Goal: Entertainment & Leisure: Browse casually

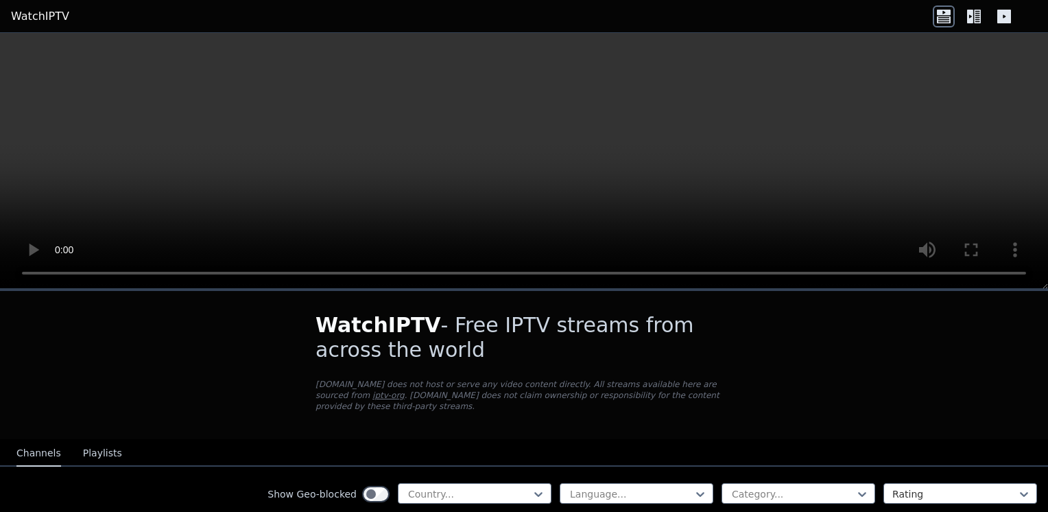
click at [981, 19] on icon at bounding box center [974, 16] width 22 height 22
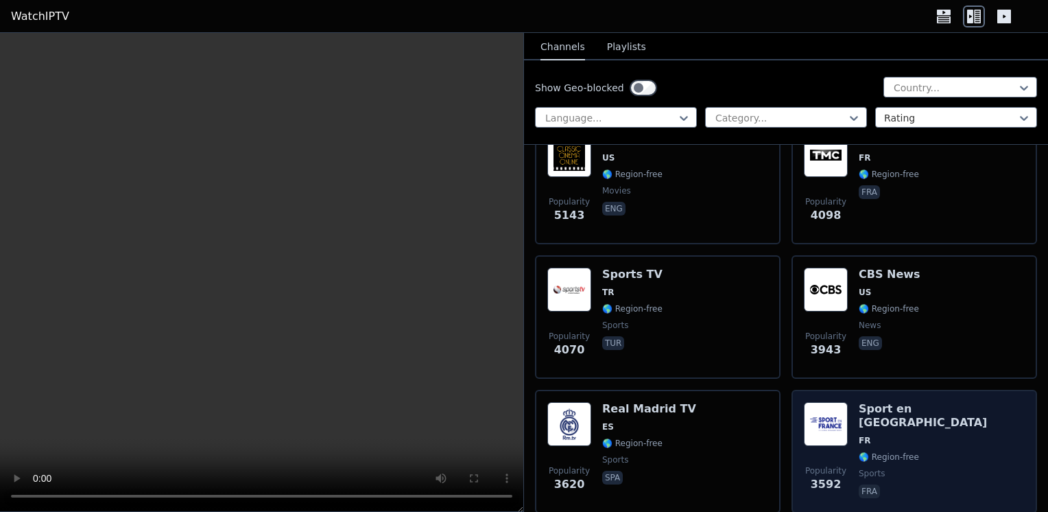
scroll to position [686, 0]
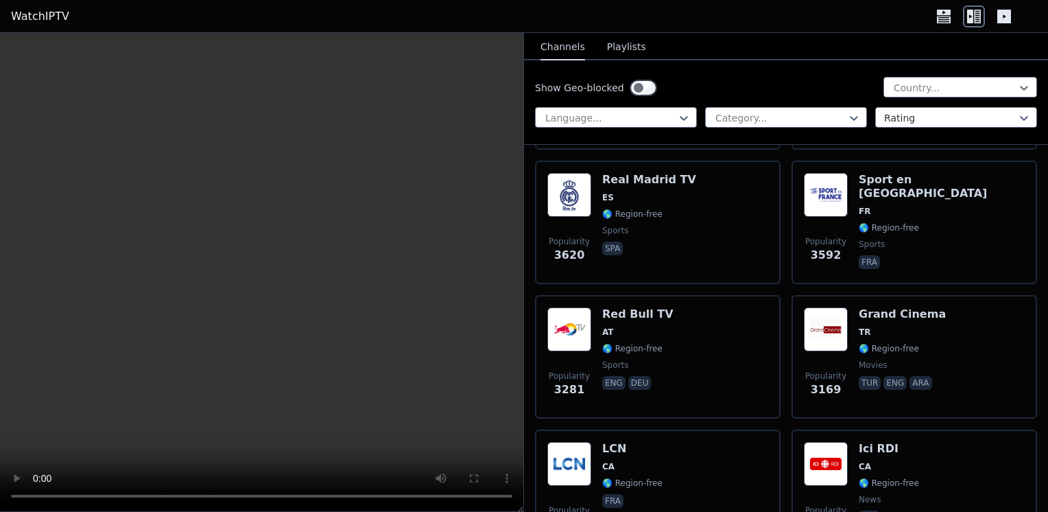
click at [622, 45] on button "Playlists" at bounding box center [626, 47] width 39 height 26
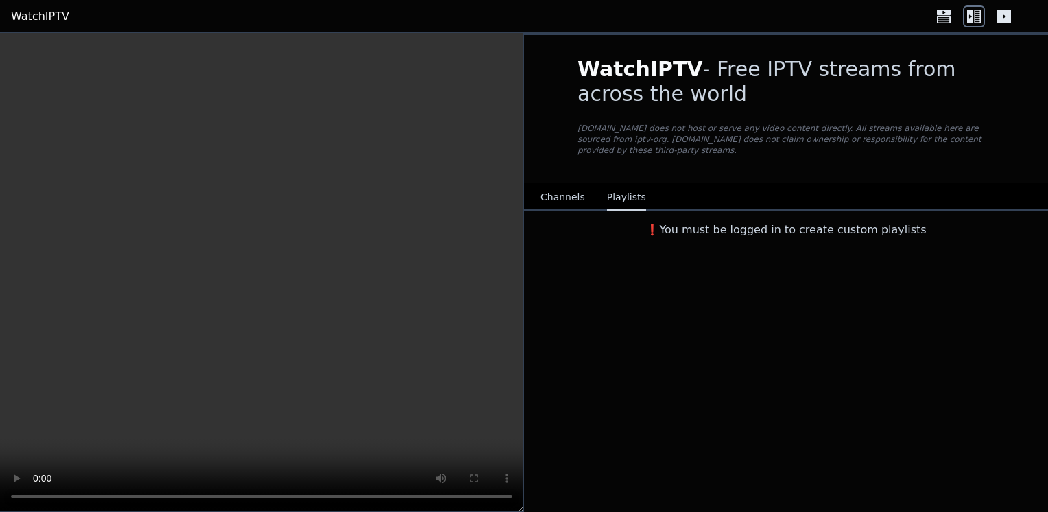
click at [552, 185] on button "Channels" at bounding box center [563, 198] width 45 height 26
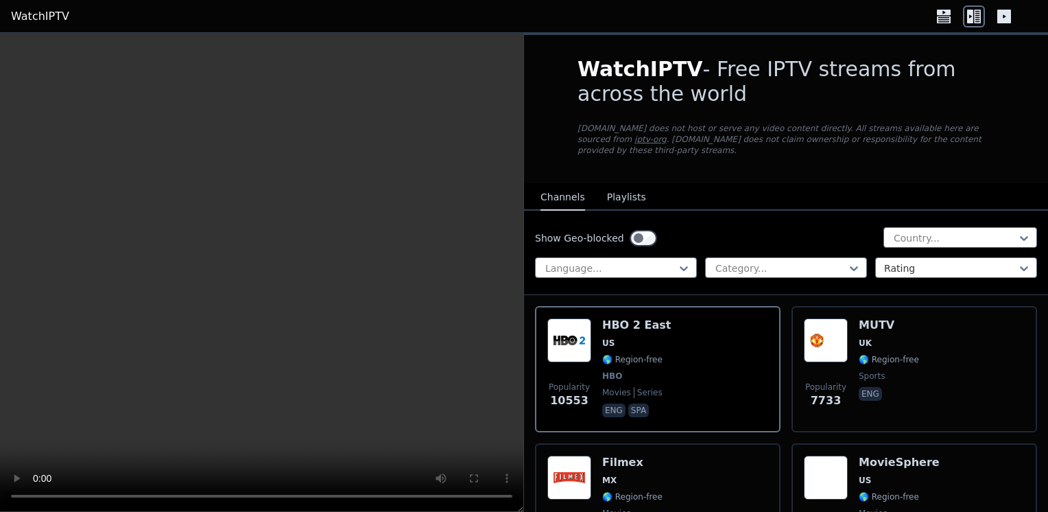
click at [1009, 15] on icon at bounding box center [1005, 17] width 14 height 14
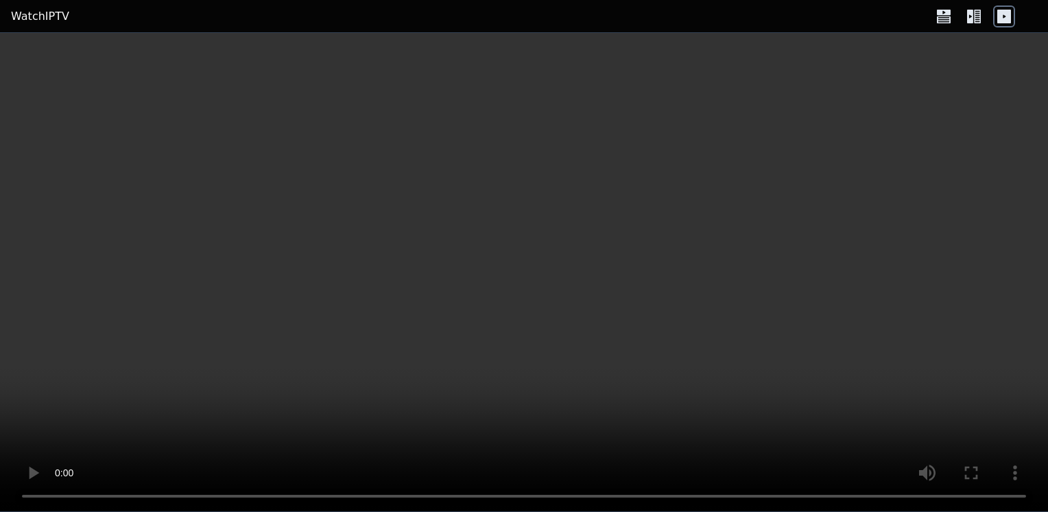
click at [976, 19] on icon at bounding box center [974, 16] width 22 height 22
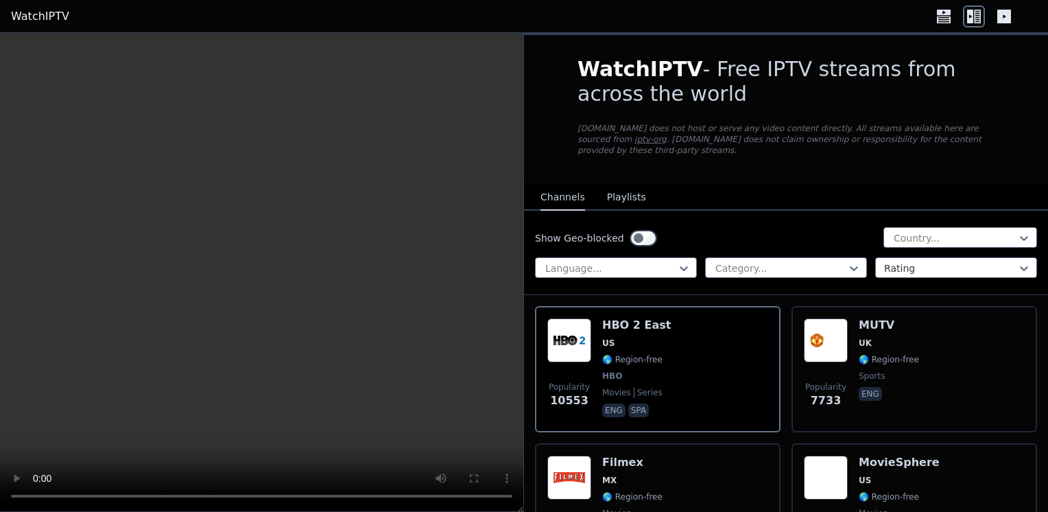
click at [947, 19] on icon at bounding box center [944, 16] width 22 height 22
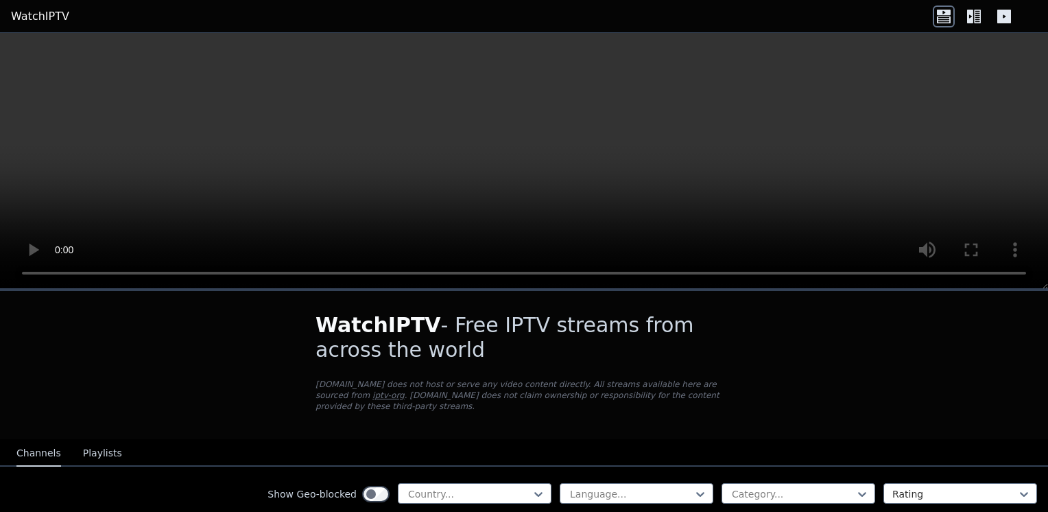
click at [979, 17] on icon at bounding box center [974, 16] width 22 height 22
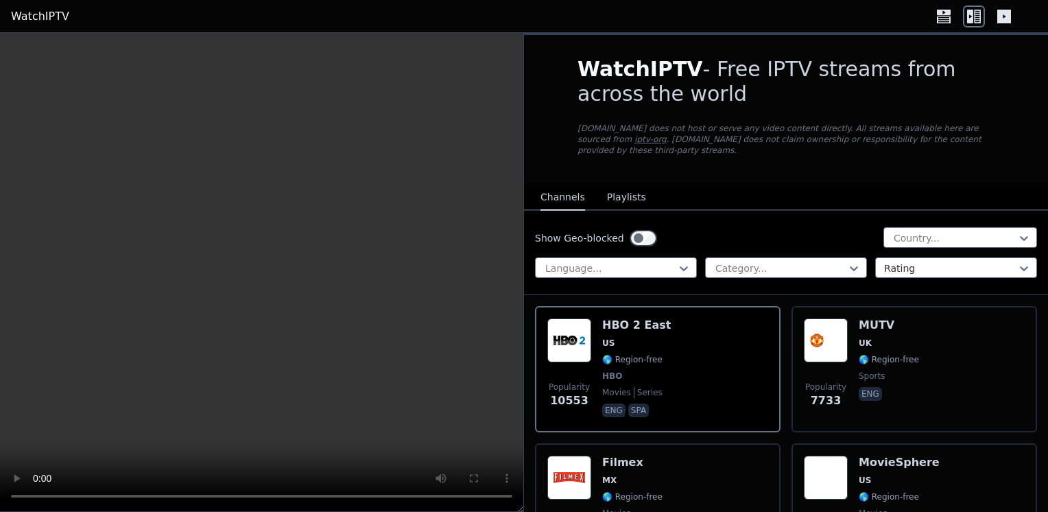
click at [22, 16] on link "WatchIPTV" at bounding box center [40, 16] width 58 height 16
click at [618, 185] on button "Playlists" at bounding box center [626, 198] width 39 height 26
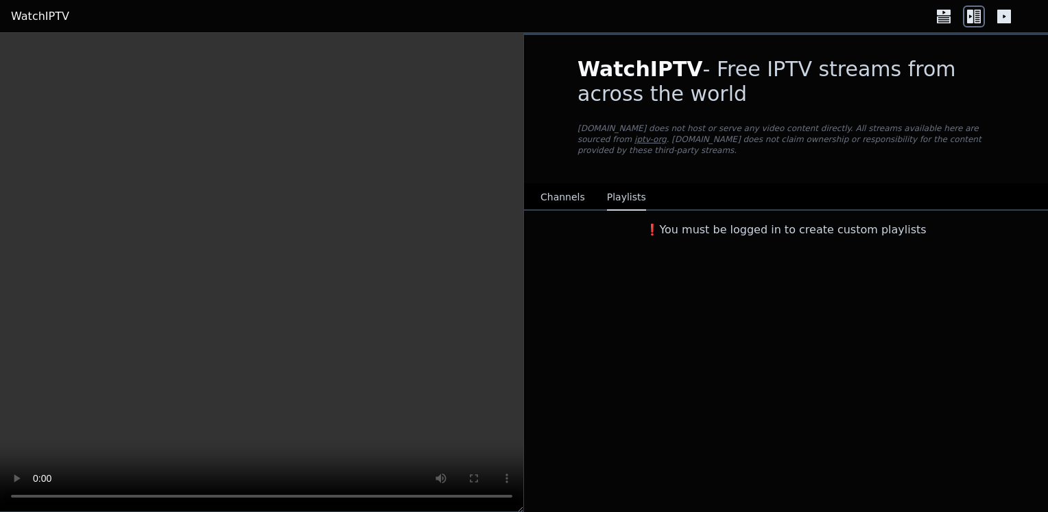
click at [566, 191] on button "Channels" at bounding box center [563, 198] width 45 height 26
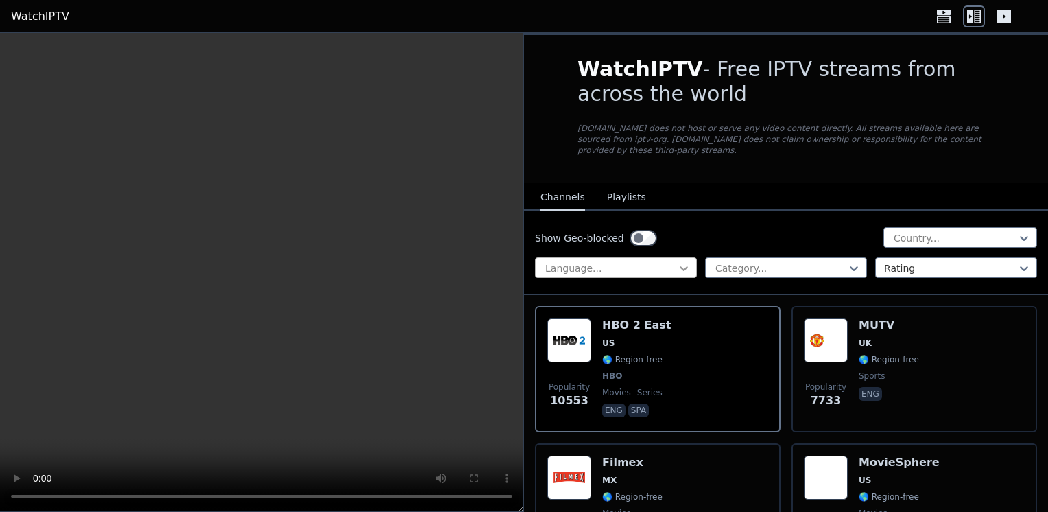
click at [678, 261] on icon at bounding box center [684, 268] width 14 height 14
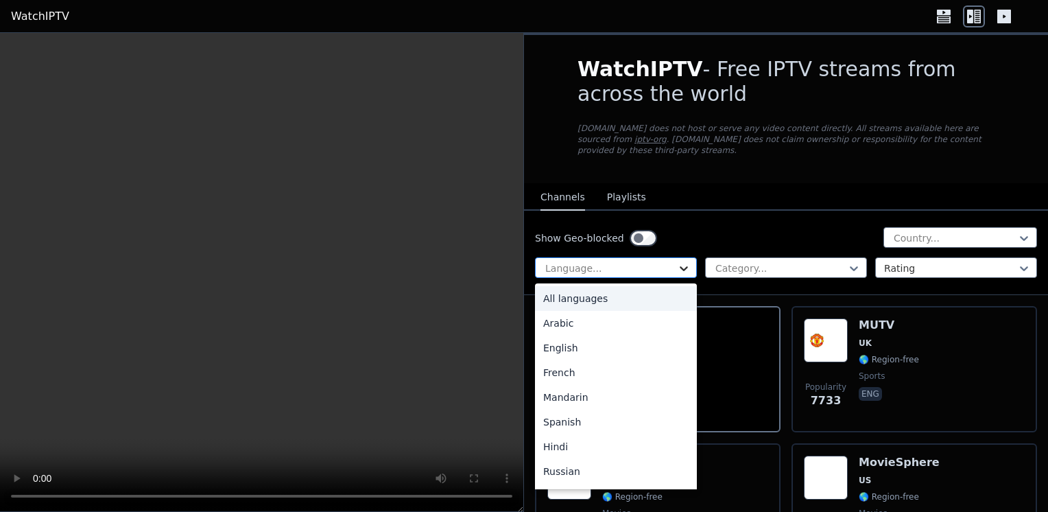
click at [678, 261] on icon at bounding box center [684, 268] width 14 height 14
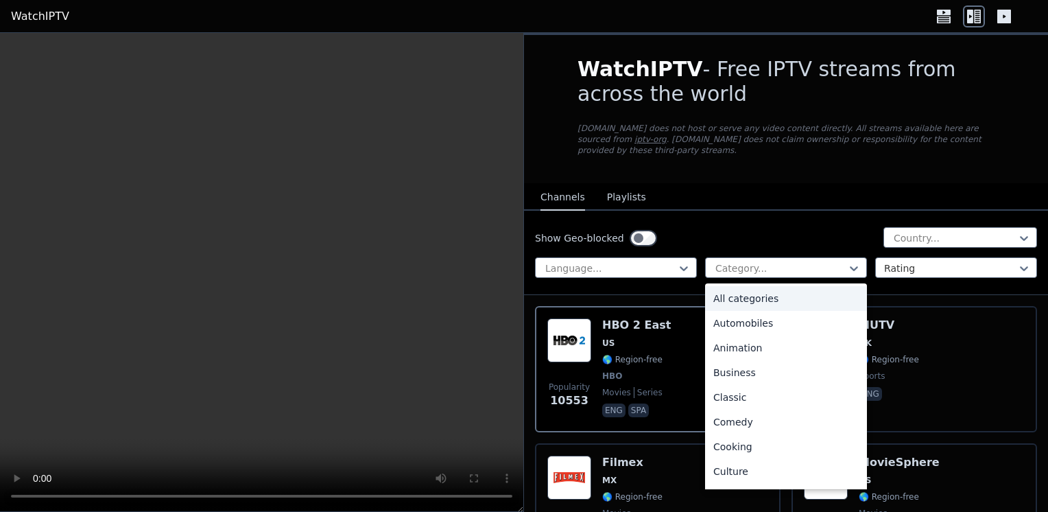
click at [756, 266] on div "Show Geo-blocked Country... Language... 27 results available. Use Up and Down t…" at bounding box center [786, 253] width 524 height 84
click at [763, 261] on div at bounding box center [780, 268] width 133 height 14
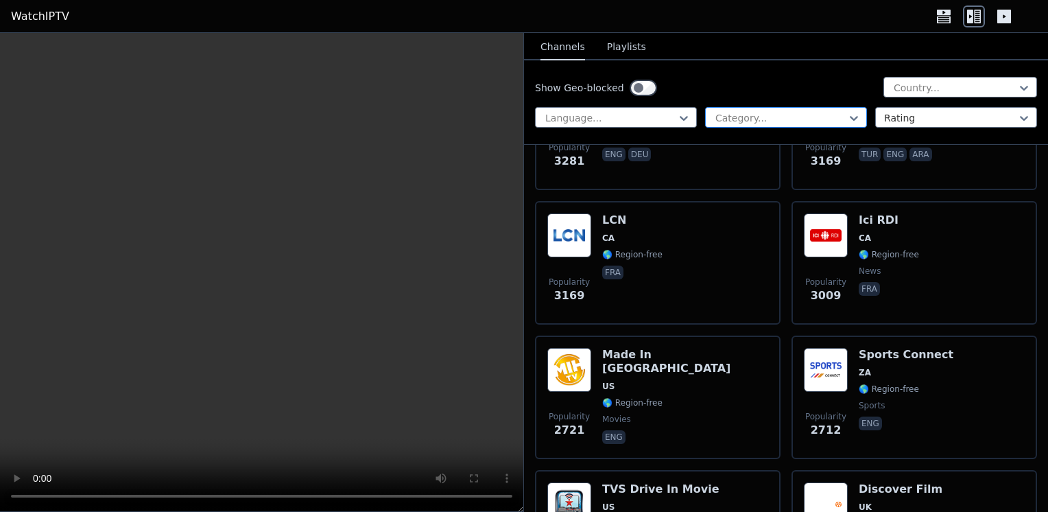
scroll to position [1143, 0]
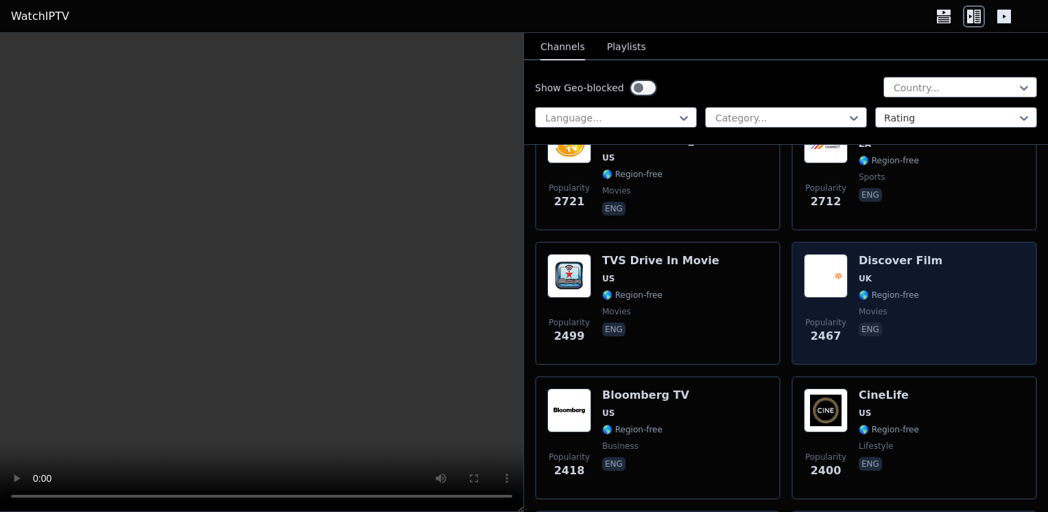
click at [879, 254] on div "Discover Film UK 🌎 Region-free movies eng" at bounding box center [901, 303] width 84 height 99
